Goal: Task Accomplishment & Management: Manage account settings

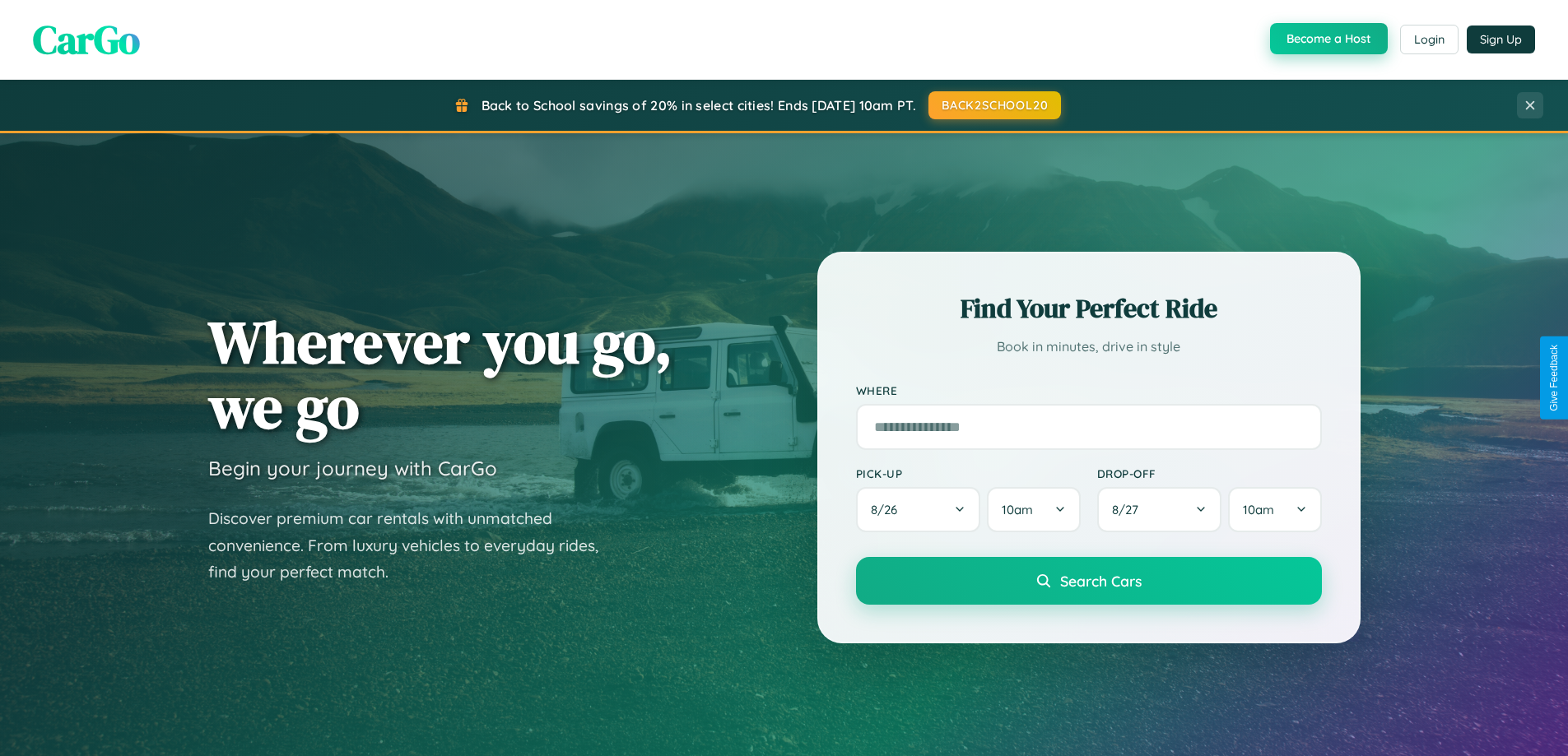
click at [1327, 38] on button "Become a Host" at bounding box center [1328, 38] width 118 height 31
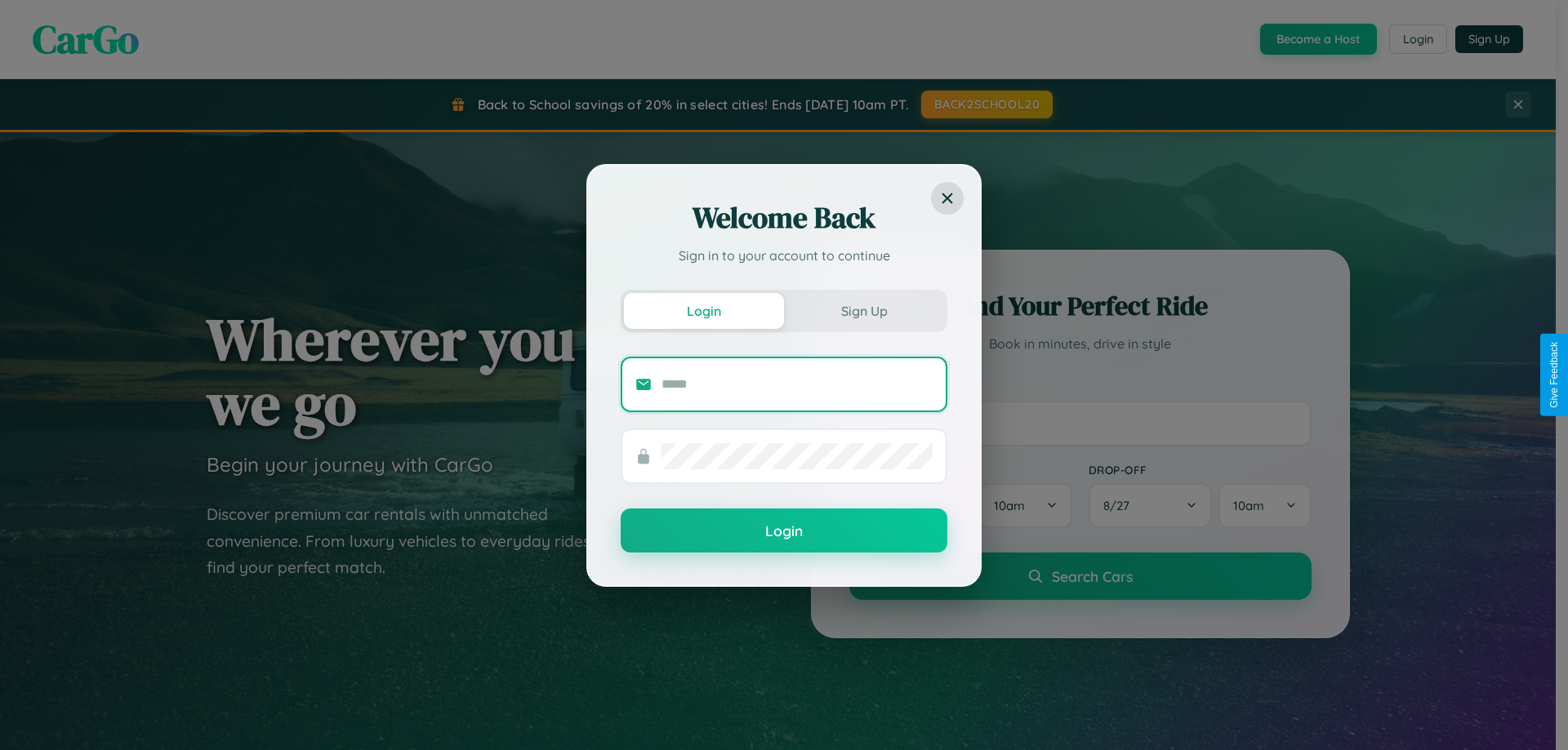
click at [797, 383] on input "text" at bounding box center [796, 384] width 271 height 27
type input "**********"
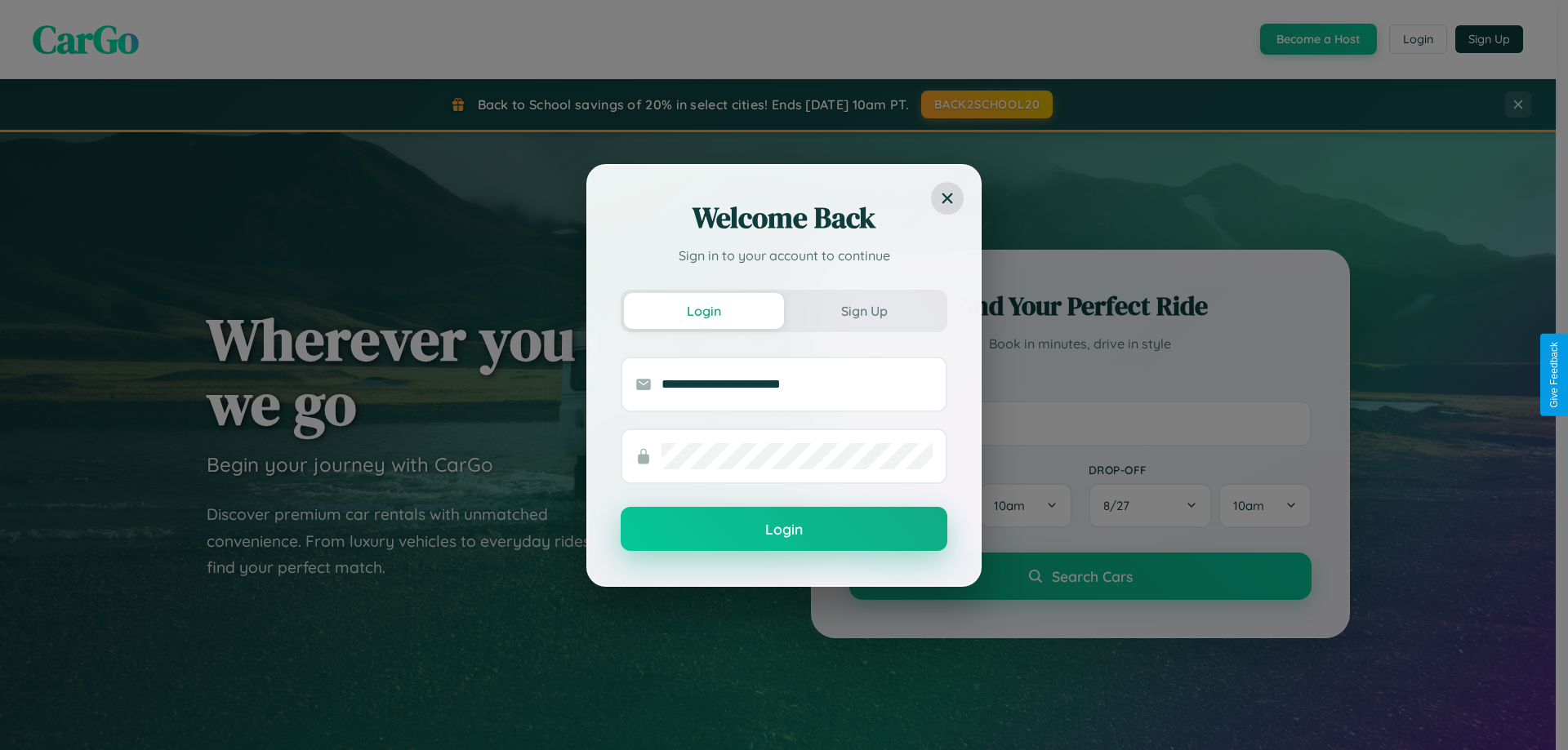
click at [784, 530] on button "Login" at bounding box center [784, 529] width 327 height 44
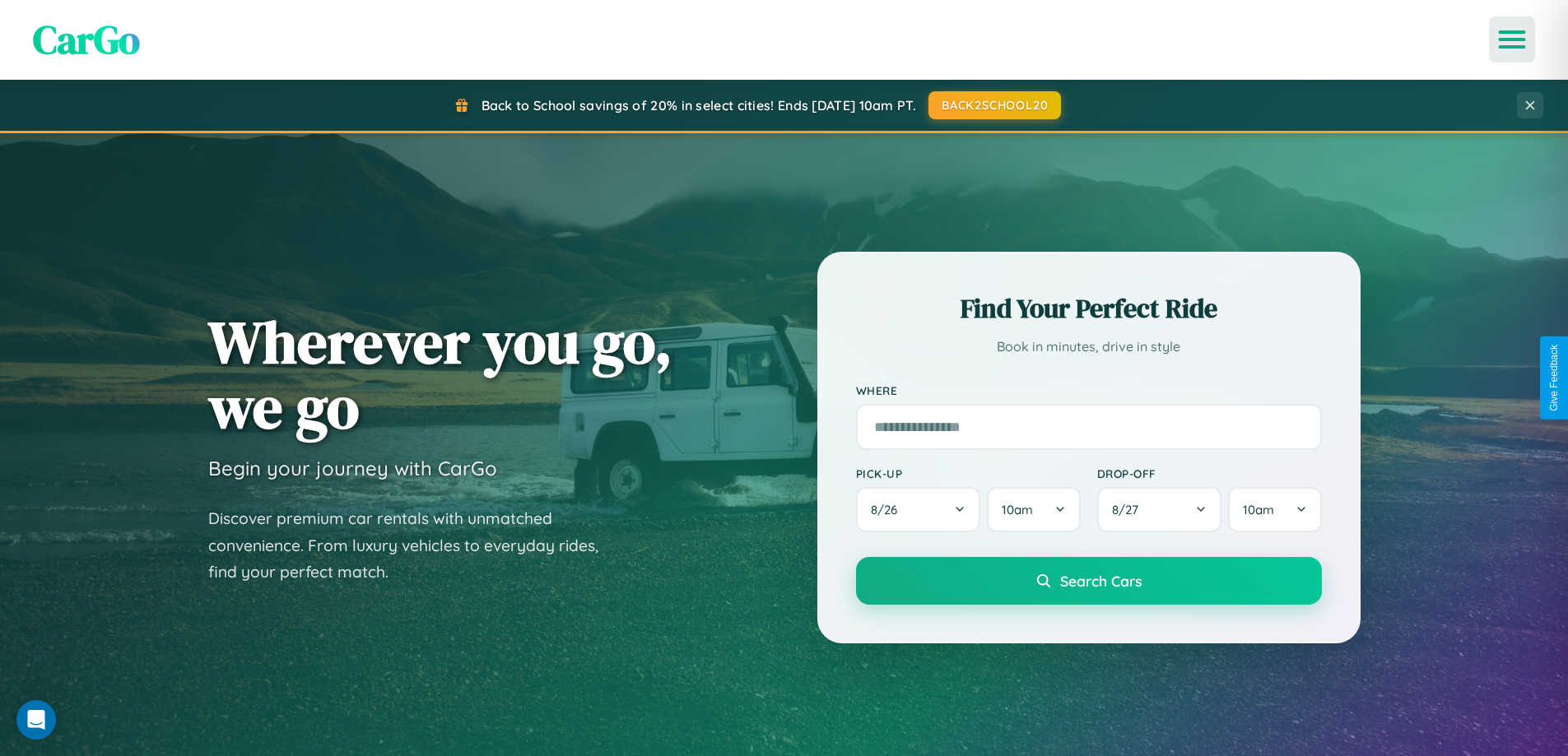
click at [1512, 39] on icon "Open menu" at bounding box center [1512, 39] width 24 height 15
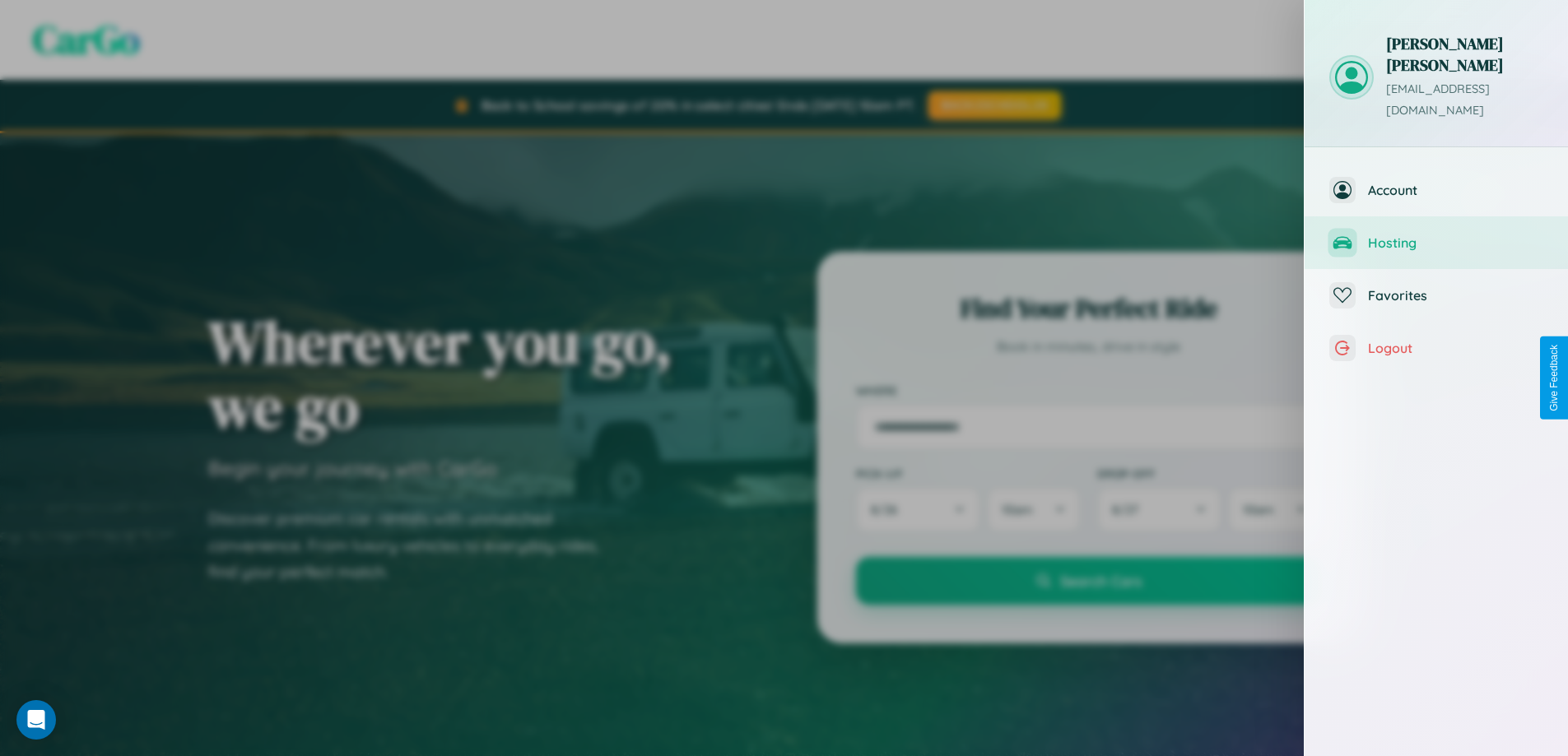
click at [1436, 234] on span "Hosting" at bounding box center [1455, 242] width 176 height 16
